Goal: Information Seeking & Learning: Learn about a topic

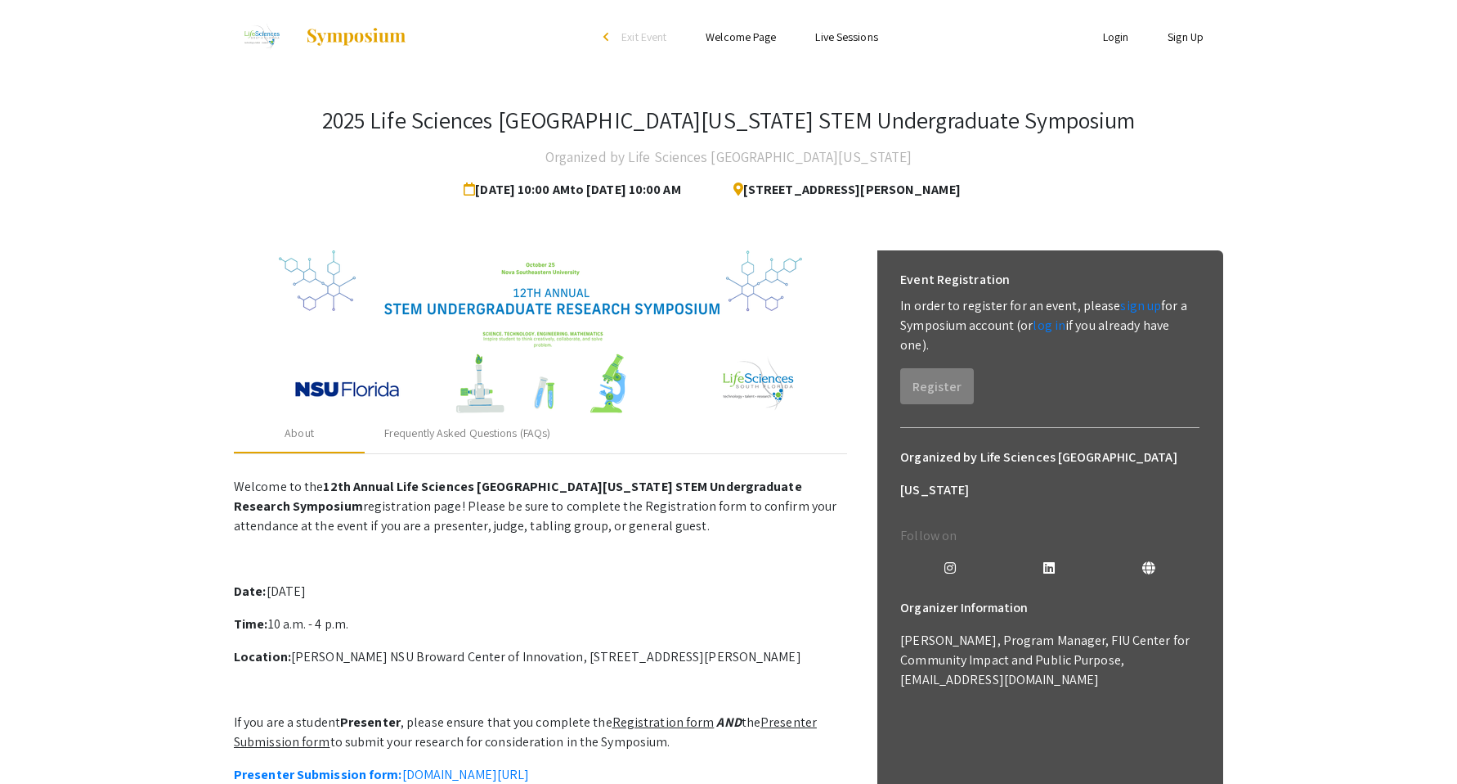
click at [460, 408] on img at bounding box center [540, 332] width 523 height 164
click at [485, 401] on img at bounding box center [540, 332] width 523 height 164
click at [474, 430] on div "Frequently Asked Questions (FAQs)" at bounding box center [467, 432] width 166 height 17
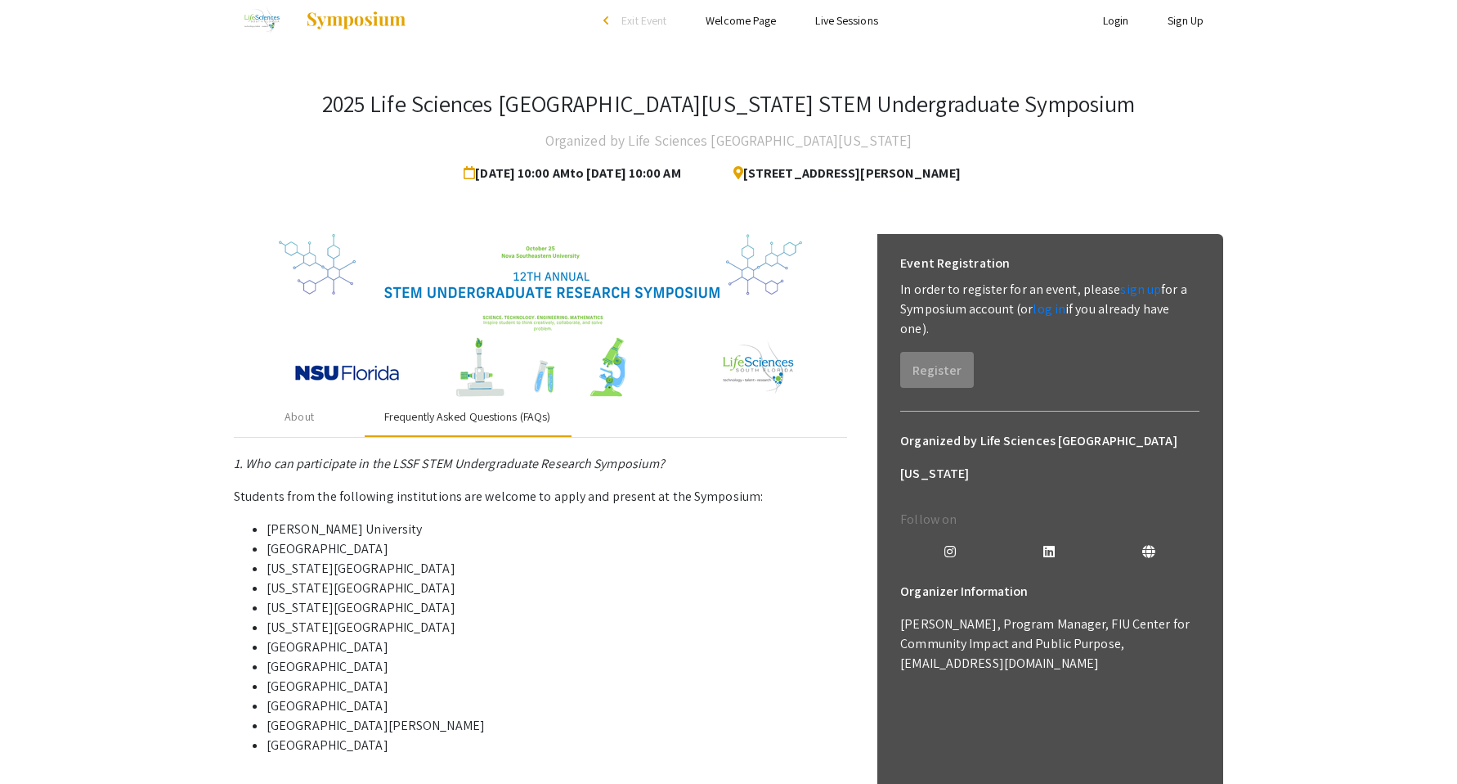
scroll to position [20, 0]
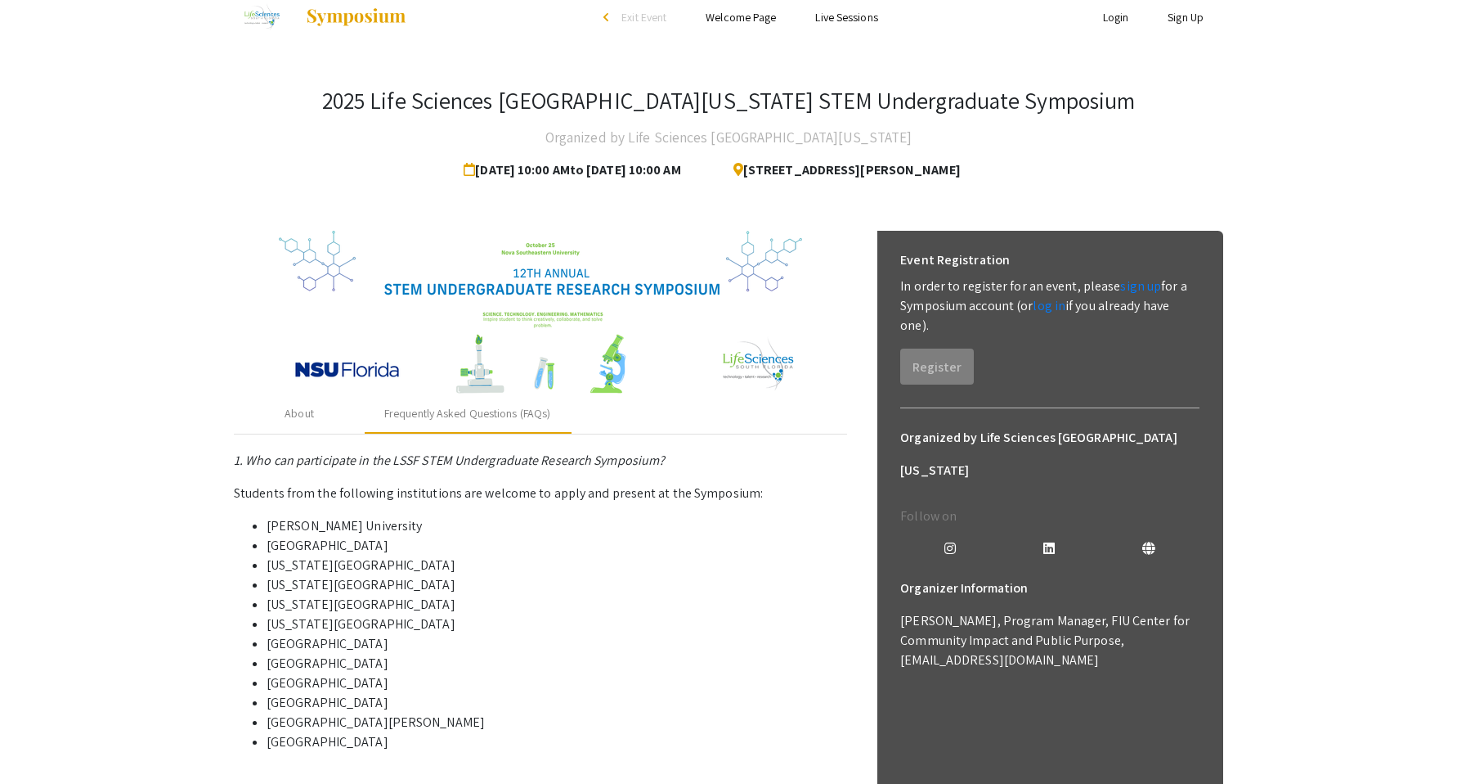
drag, startPoint x: 370, startPoint y: 744, endPoint x: 262, endPoint y: 606, distance: 175.9
click at [262, 606] on ul "[PERSON_NAME][GEOGRAPHIC_DATA] [GEOGRAPHIC_DATA] [US_STATE][GEOGRAPHIC_DATA] [U…" at bounding box center [540, 634] width 613 height 236
click at [448, 576] on li "[US_STATE][GEOGRAPHIC_DATA]" at bounding box center [557, 585] width 581 height 20
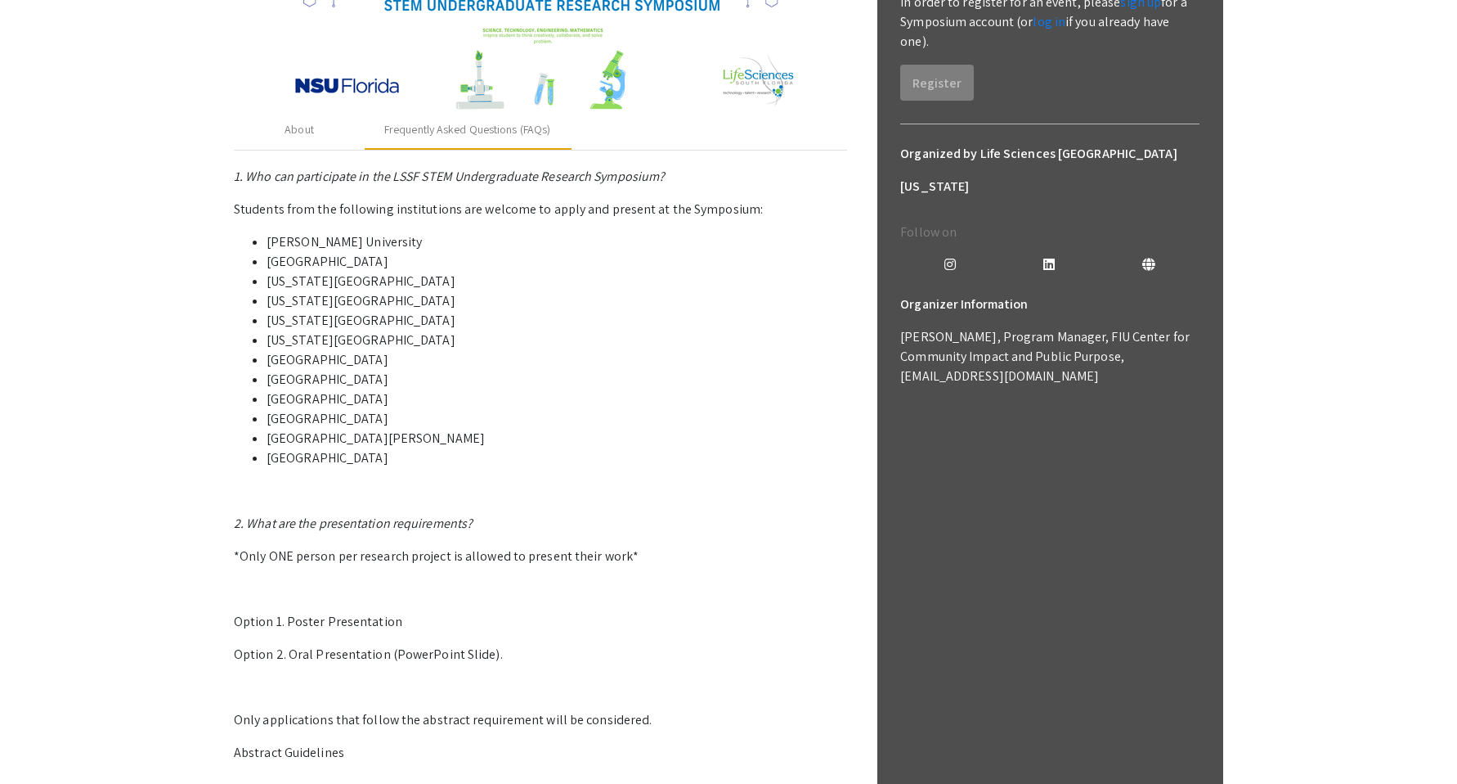
scroll to position [380, 0]
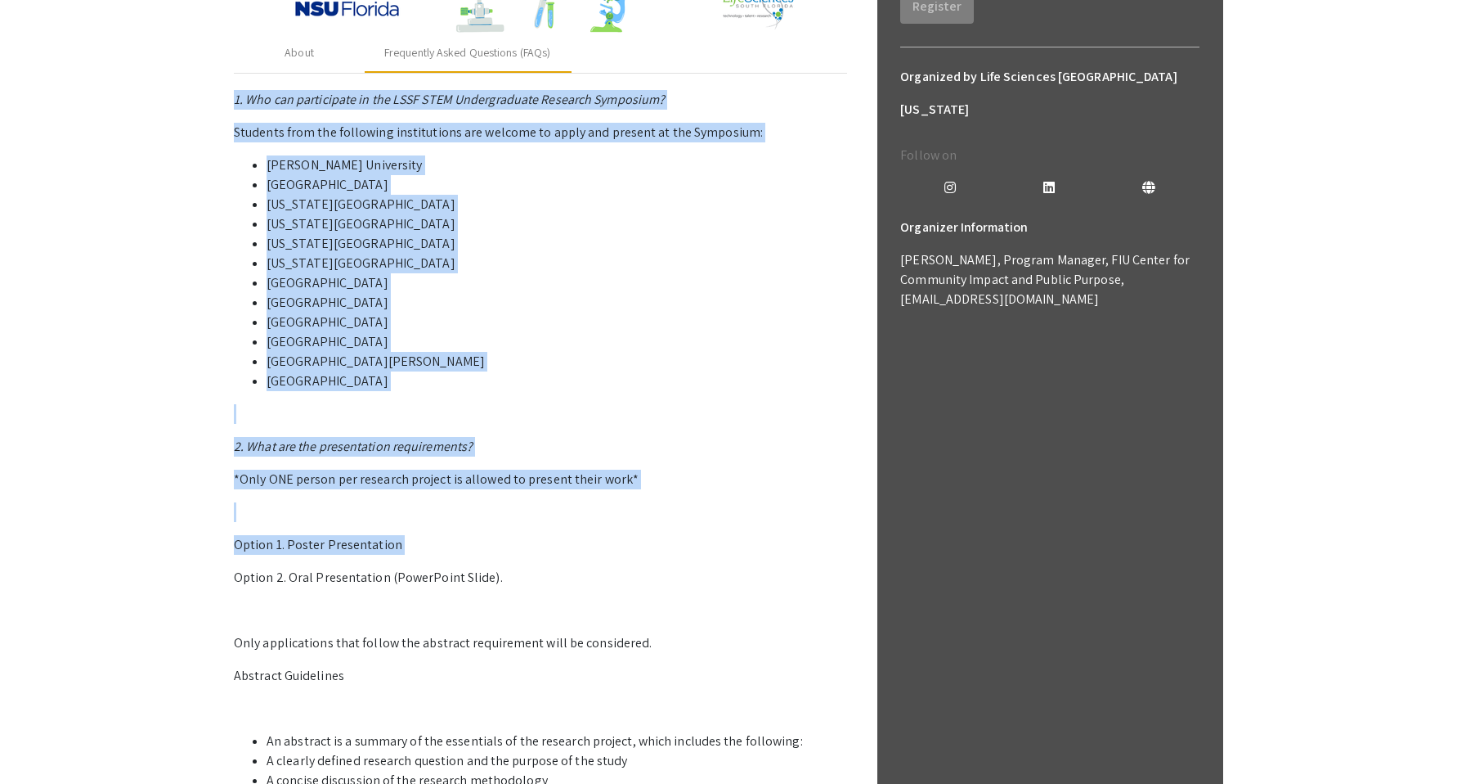
drag, startPoint x: 218, startPoint y: 483, endPoint x: 429, endPoint y: 555, distance: 222.9
click at [429, 555] on app-registration-page-preview "2025 Life Sciences South Florida STEM Undergraduate Symposium Organized by Life…" at bounding box center [728, 375] width 1457 height 1365
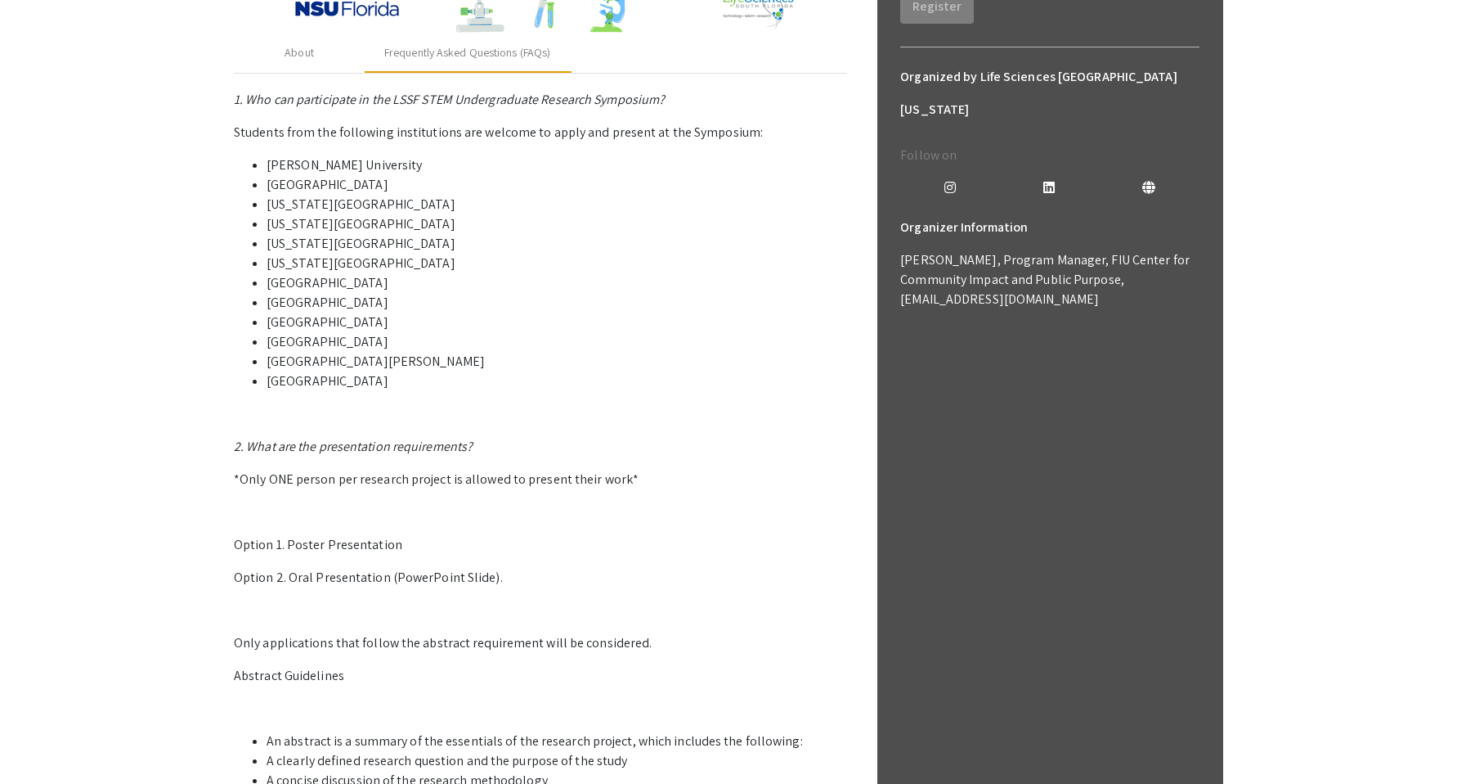
click at [476, 598] on p "1. Who can participate in the LSSF STEM Undergraduate Research Symposium? Stude…" at bounding box center [540, 567] width 613 height 955
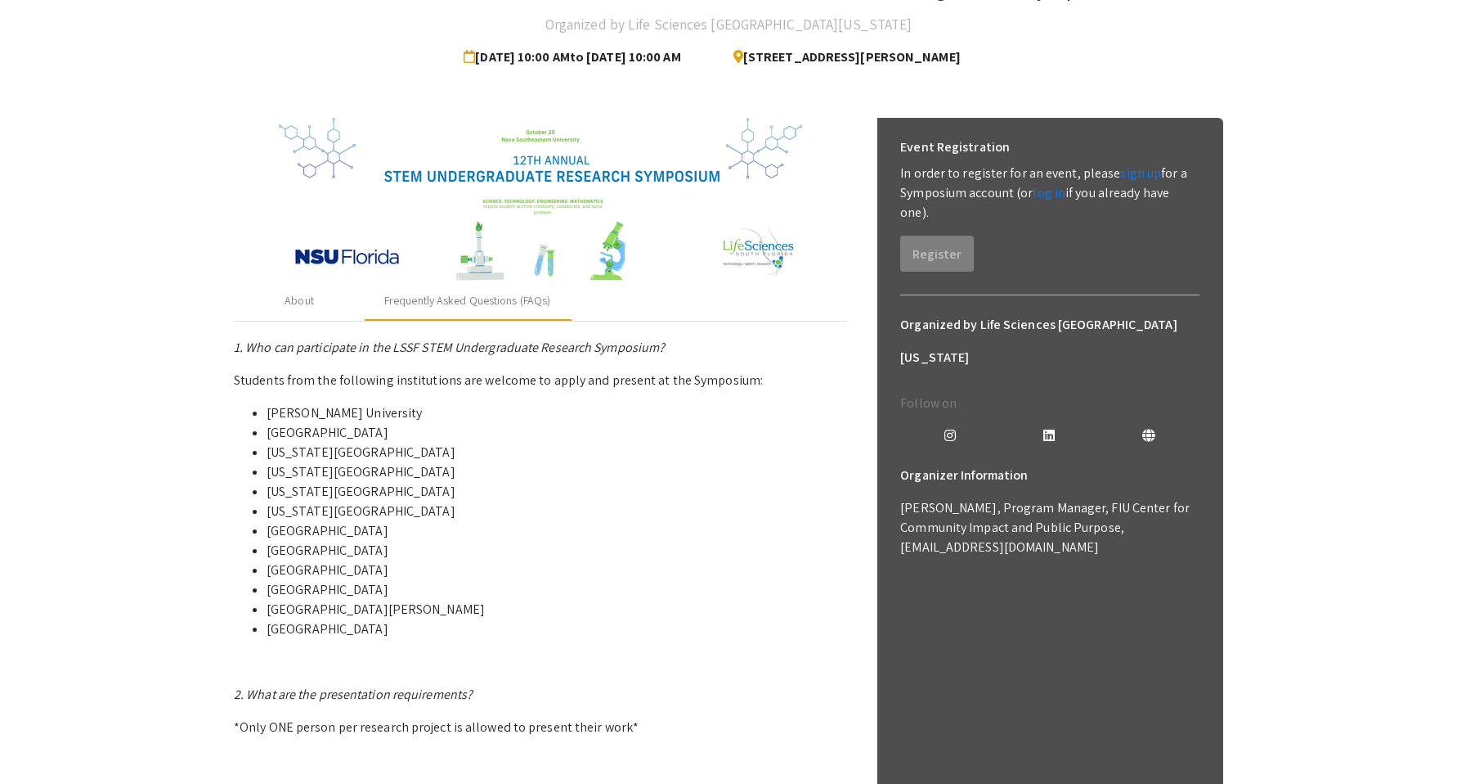
scroll to position [129, 0]
